Goal: Task Accomplishment & Management: Use online tool/utility

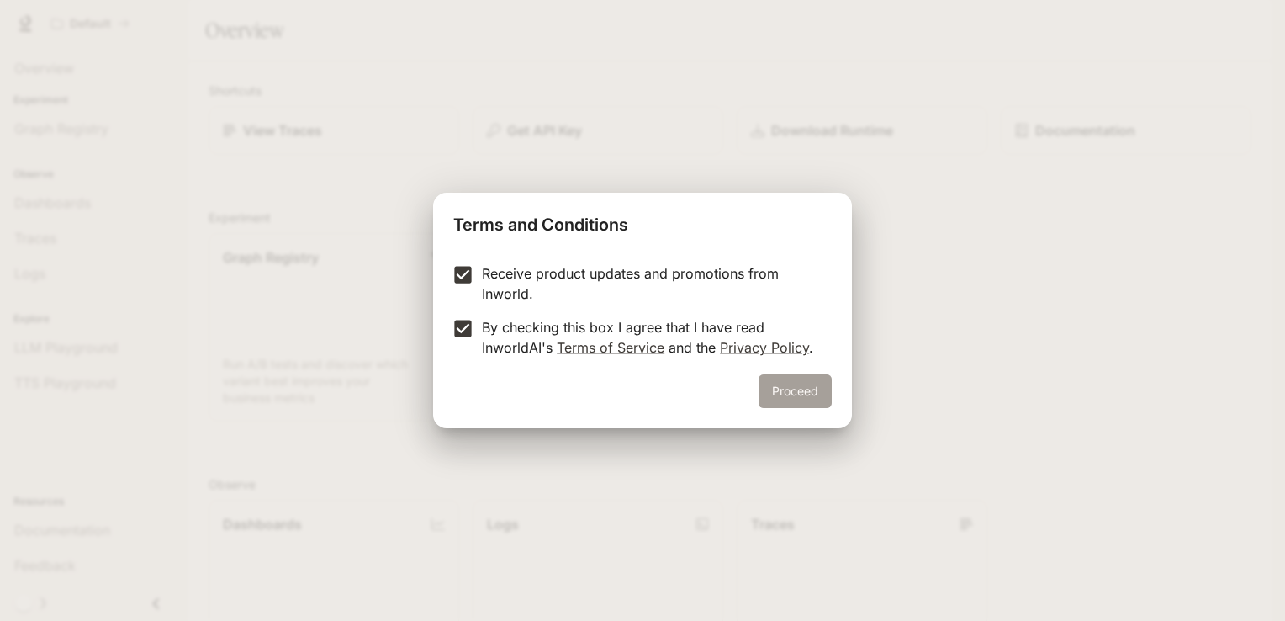
click at [801, 385] on button "Proceed" at bounding box center [794, 391] width 73 height 34
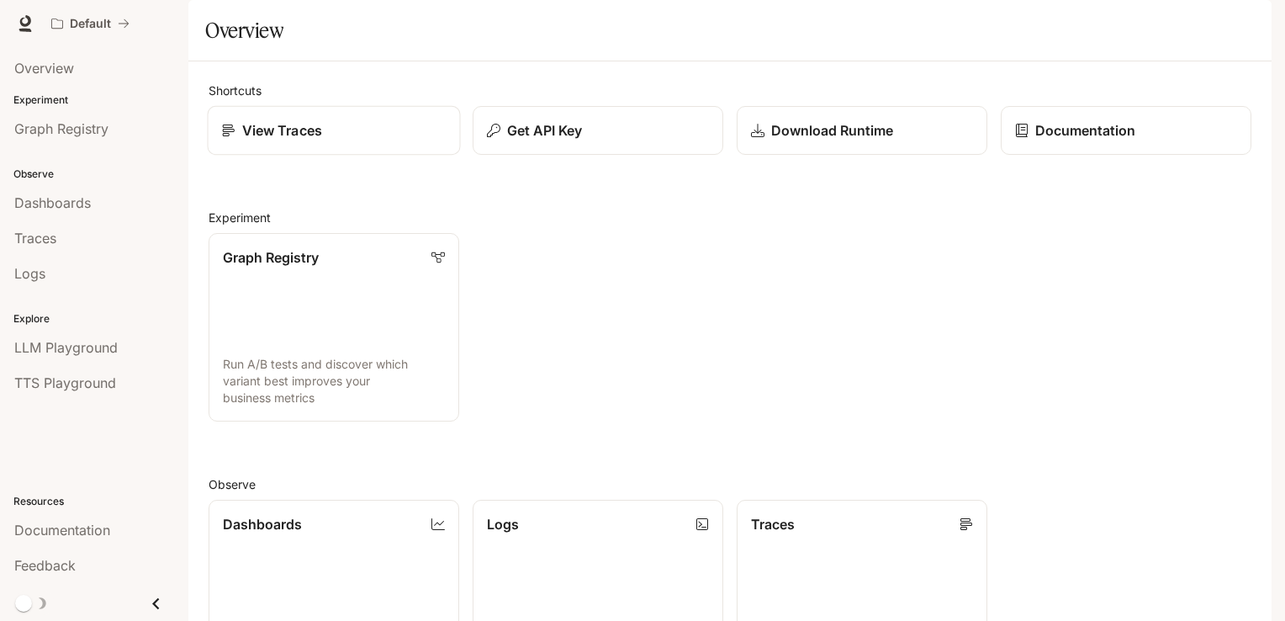
click at [374, 156] on link "View Traces" at bounding box center [334, 131] width 253 height 50
